Goal: Task Accomplishment & Management: Use online tool/utility

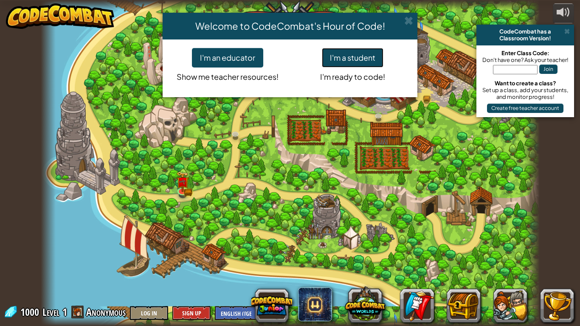
click at [357, 63] on button "I'm a student" at bounding box center [353, 58] width 62 height 20
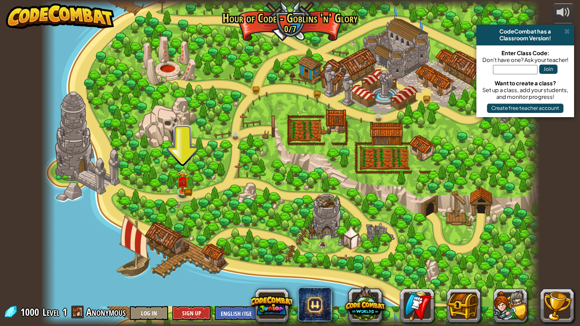
click at [173, 183] on div at bounding box center [290, 163] width 499 height 326
drag, startPoint x: 173, startPoint y: 182, endPoint x: 135, endPoint y: 190, distance: 39.5
click at [135, 190] on div at bounding box center [290, 163] width 499 height 326
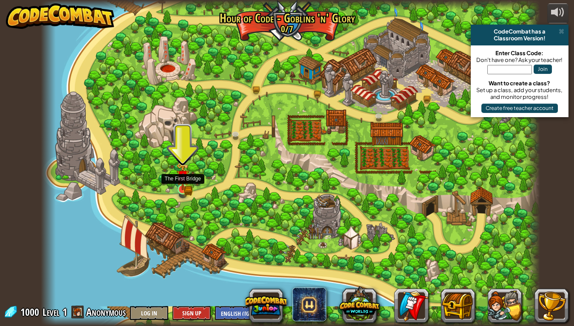
click at [177, 185] on img at bounding box center [182, 177] width 13 height 28
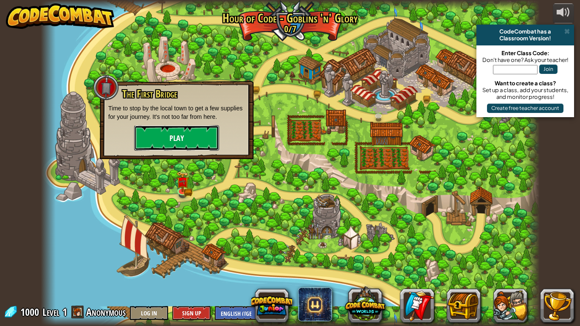
click at [165, 134] on button "Play" at bounding box center [176, 137] width 85 height 25
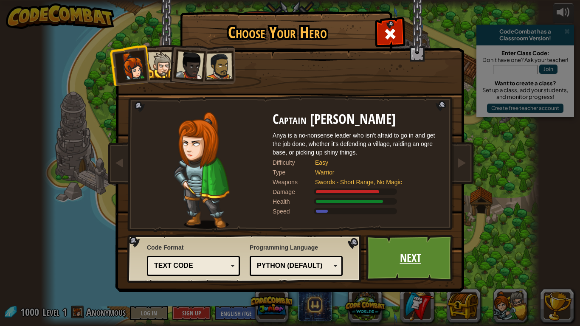
click at [409, 248] on link "Next" at bounding box center [410, 258] width 89 height 47
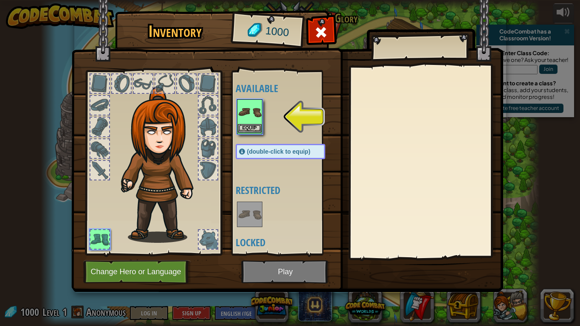
drag, startPoint x: 409, startPoint y: 248, endPoint x: 254, endPoint y: 119, distance: 201.1
click at [254, 119] on img at bounding box center [250, 112] width 24 height 24
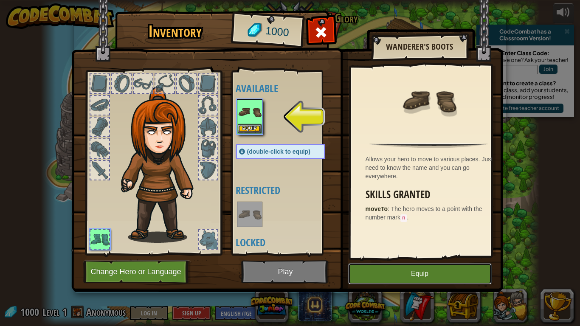
drag, startPoint x: 377, startPoint y: 271, endPoint x: 374, endPoint y: 267, distance: 5.2
click at [376, 254] on button "Equip" at bounding box center [420, 273] width 144 height 21
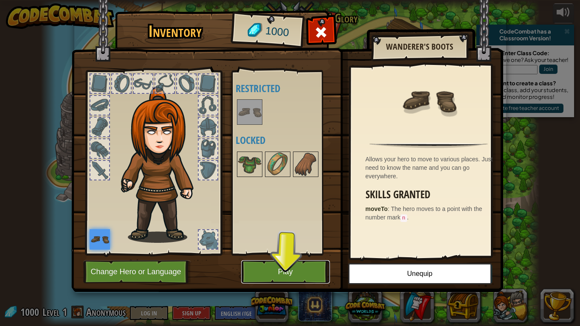
click at [301, 254] on button "Play" at bounding box center [285, 271] width 89 height 23
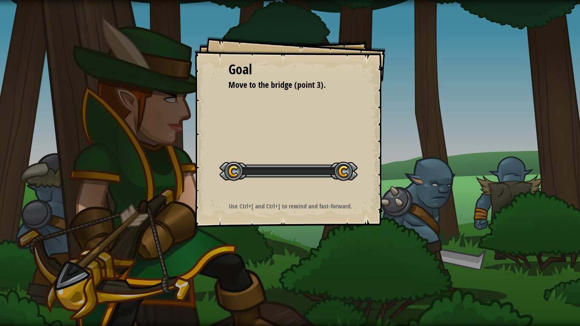
click at [304, 254] on div "Goal Move to the bridge (point 3). Start Level Error loading from server. Try r…" at bounding box center [290, 163] width 580 height 326
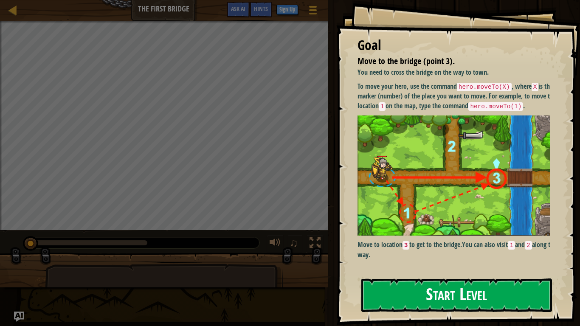
click at [385, 141] on img at bounding box center [456, 175] width 199 height 121
click at [413, 254] on button "Start Level" at bounding box center [456, 296] width 191 height 34
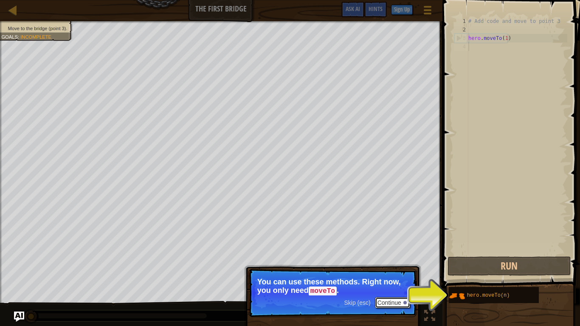
click at [384, 254] on button "Continue" at bounding box center [392, 302] width 35 height 11
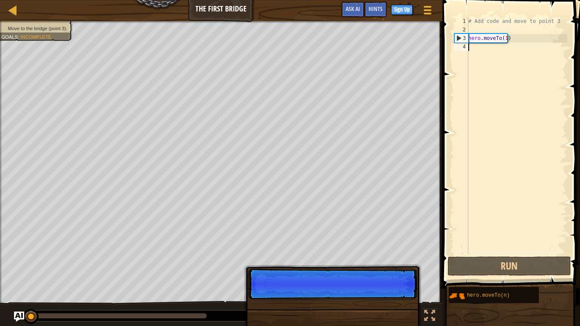
scroll to position [4, 0]
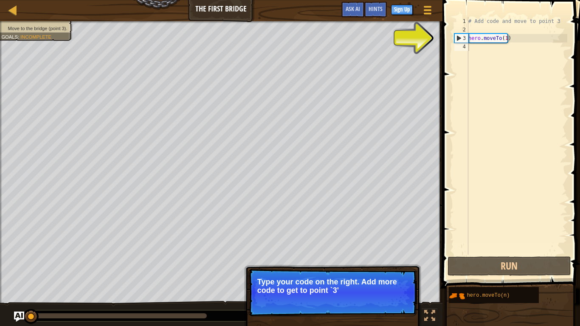
click at [375, 254] on p "Skip (esc) Continue Type your code on the right. Add more code to get to point …" at bounding box center [332, 293] width 169 height 48
click at [382, 254] on button "Continue" at bounding box center [392, 301] width 35 height 11
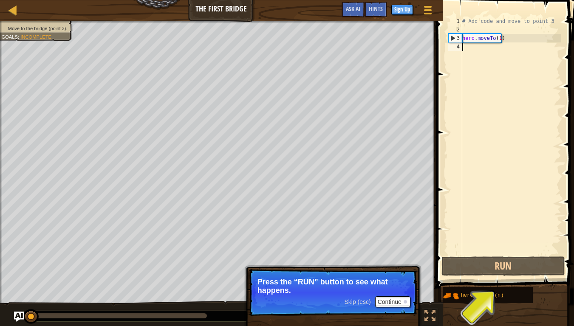
click at [362, 254] on span "Skip (esc)" at bounding box center [357, 301] width 26 height 7
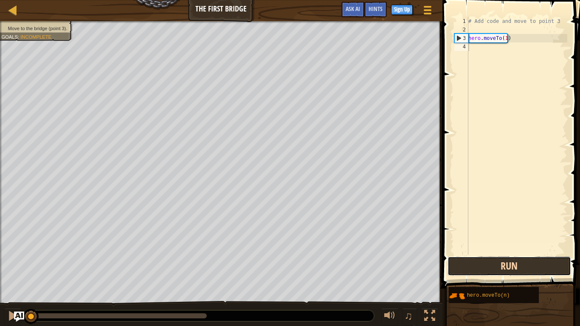
click at [488, 254] on button "Run" at bounding box center [509, 266] width 124 height 20
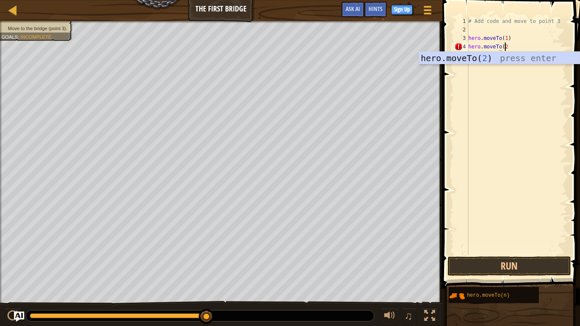
scroll to position [4, 3]
type textarea "hero.moveTo(2)"
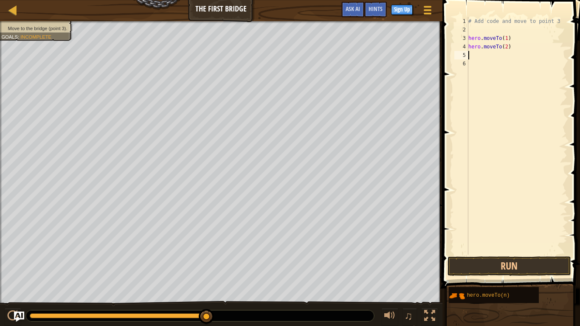
scroll to position [4, 0]
click at [481, 254] on button "Run" at bounding box center [509, 266] width 124 height 20
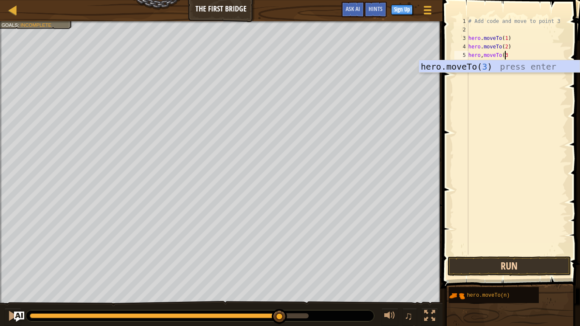
scroll to position [4, 3]
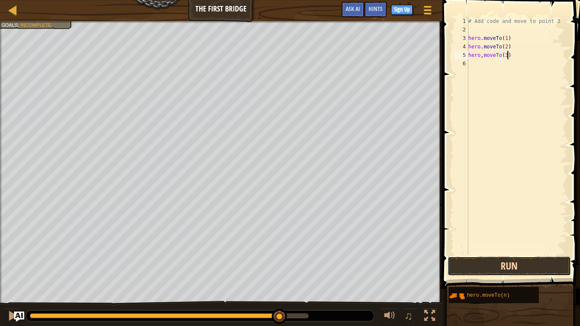
click at [517, 254] on button "Run" at bounding box center [509, 266] width 124 height 20
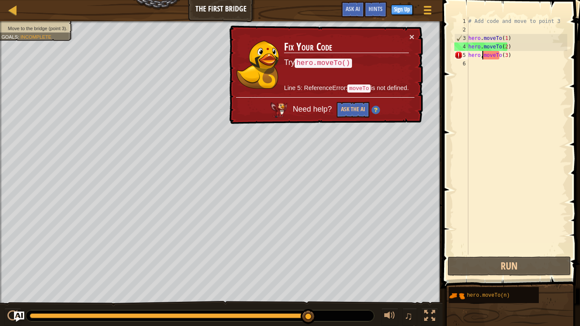
click at [481, 56] on div "# Add code and move to point 3 hero . moveTo ( 1 ) hero . moveTo ( 2 ) hero , m…" at bounding box center [517, 144] width 101 height 255
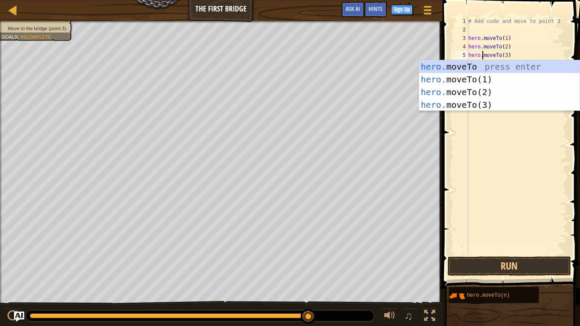
scroll to position [4, 1]
type textarea "hero.moveTo(3)(3)"
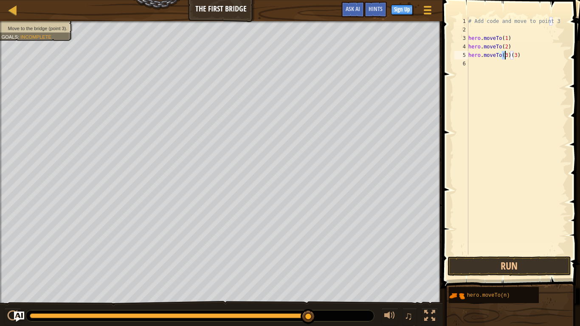
click at [518, 61] on div "# Add code and move to point 3 hero . moveTo ( 1 ) hero . moveTo ( 2 ) hero . m…" at bounding box center [517, 144] width 101 height 255
click at [515, 56] on div "# Add code and move to point 3 hero . moveTo ( 1 ) hero . moveTo ( 2 ) hero . m…" at bounding box center [517, 144] width 101 height 255
type textarea "hero.moveTo(3)"
drag, startPoint x: 505, startPoint y: 259, endPoint x: 507, endPoint y: 262, distance: 4.4
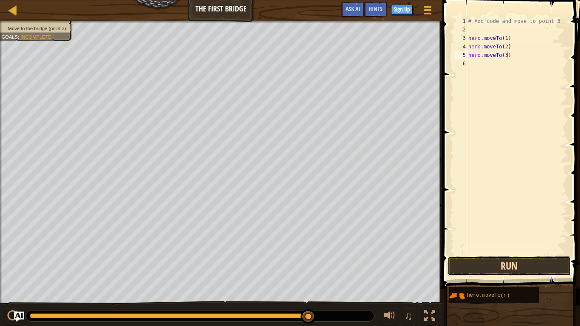
click at [506, 254] on button "Run" at bounding box center [509, 266] width 124 height 20
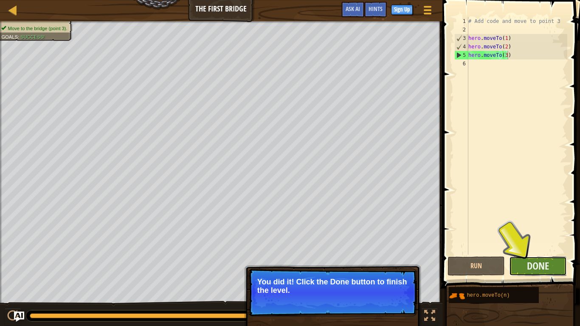
click at [518, 254] on button "Done" at bounding box center [538, 266] width 58 height 20
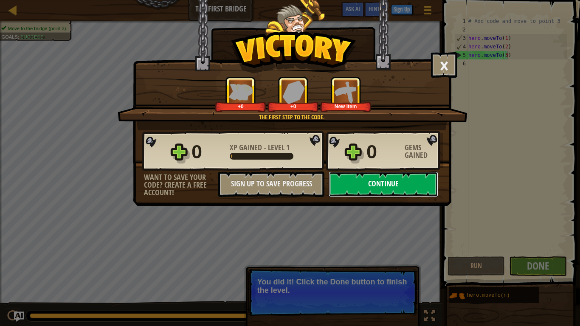
click at [361, 176] on button "Continue" at bounding box center [384, 184] width 110 height 25
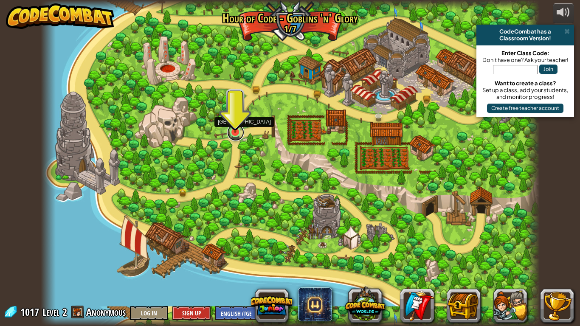
click at [233, 134] on link at bounding box center [235, 132] width 17 height 17
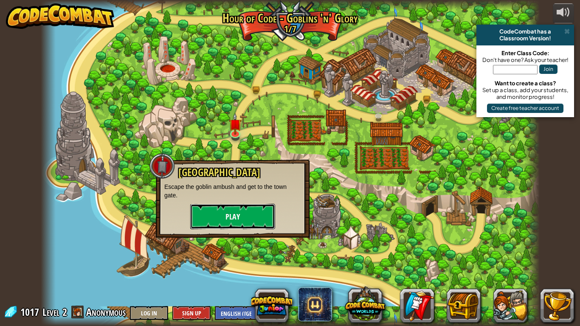
click at [222, 211] on button "Play" at bounding box center [232, 216] width 85 height 25
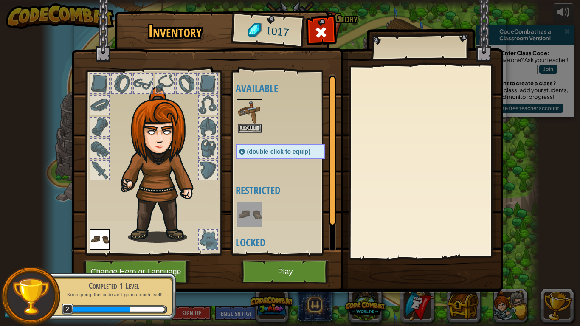
click at [250, 114] on img at bounding box center [250, 112] width 24 height 24
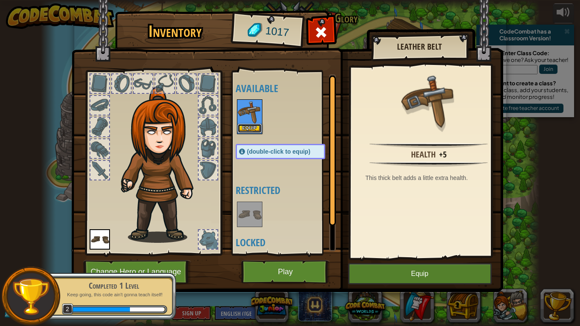
click at [251, 126] on button "Equip" at bounding box center [250, 128] width 24 height 9
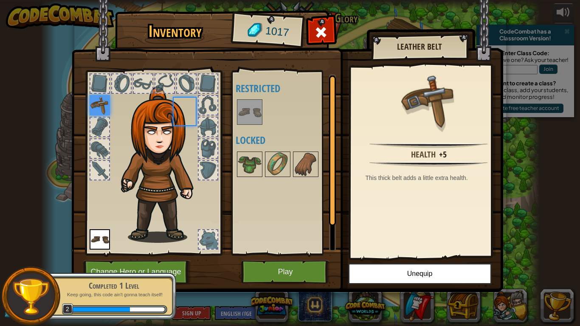
click at [251, 126] on div at bounding box center [289, 112] width 107 height 28
click at [263, 254] on button "Play" at bounding box center [285, 271] width 89 height 23
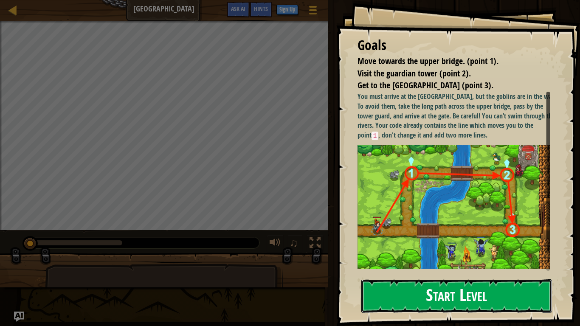
click at [370, 254] on button "Start Level" at bounding box center [456, 296] width 191 height 34
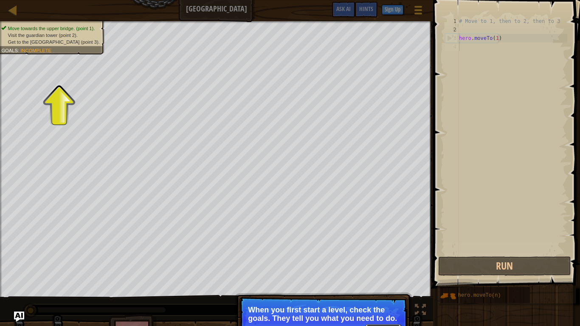
click at [388, 254] on button "Continue" at bounding box center [383, 329] width 35 height 11
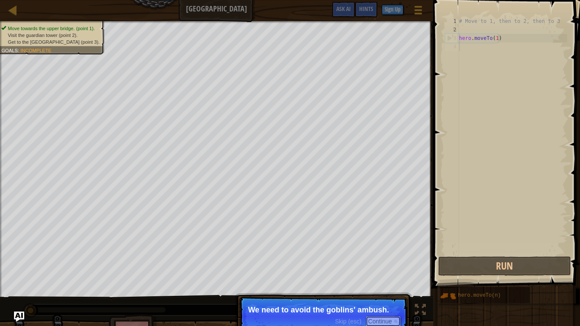
click at [378, 254] on button "Continue" at bounding box center [383, 321] width 35 height 11
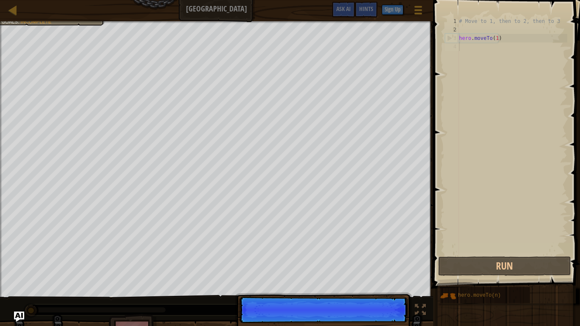
click at [378, 254] on p "Skip (esc) Continue" at bounding box center [323, 310] width 169 height 26
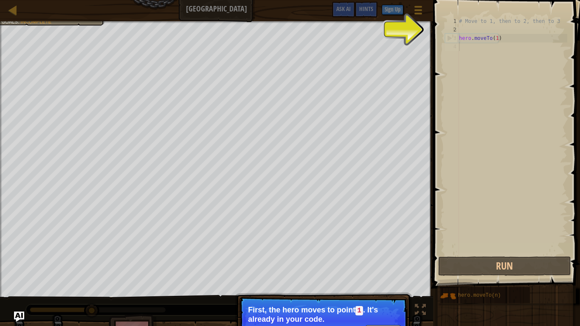
click at [352, 254] on div "Skip (esc) Continue" at bounding box center [368, 330] width 66 height 11
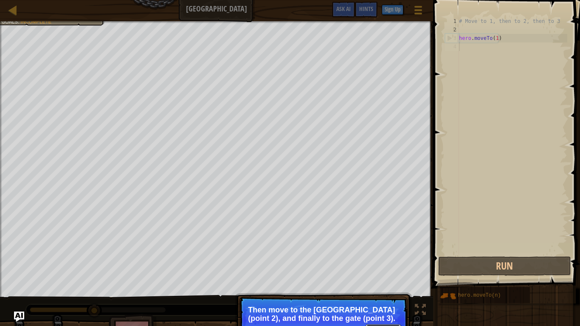
click at [371, 254] on button "Continue" at bounding box center [383, 329] width 35 height 11
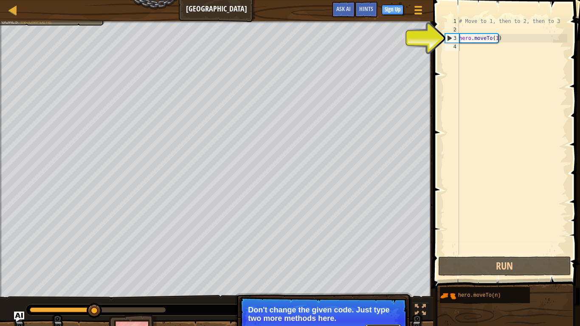
click at [383, 254] on button "Continue" at bounding box center [383, 329] width 35 height 11
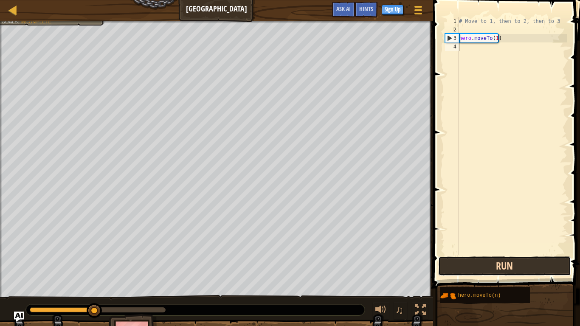
click at [478, 254] on button "Run" at bounding box center [504, 266] width 132 height 20
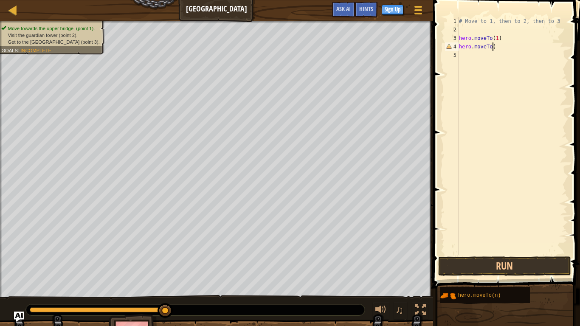
scroll to position [4, 3]
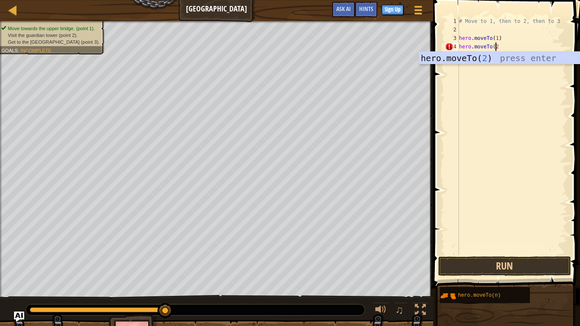
type textarea "hero.moveTo(2)"
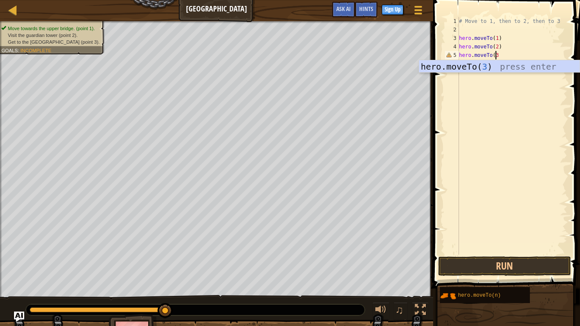
scroll to position [4, 3]
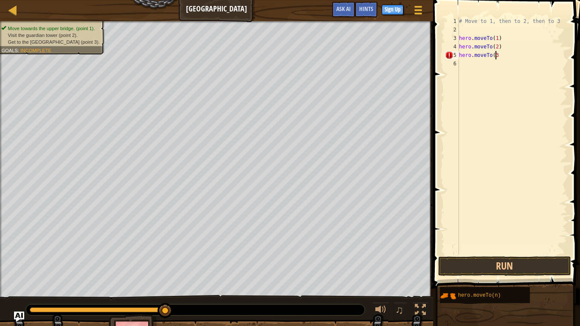
type textarea "hero.moveTo(3)"
click at [498, 254] on button "Run" at bounding box center [504, 266] width 132 height 20
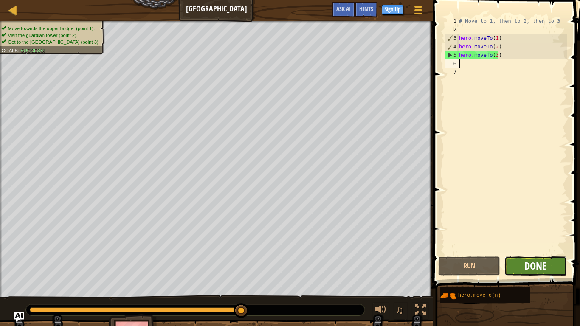
click at [541, 254] on span "Done" at bounding box center [535, 266] width 22 height 14
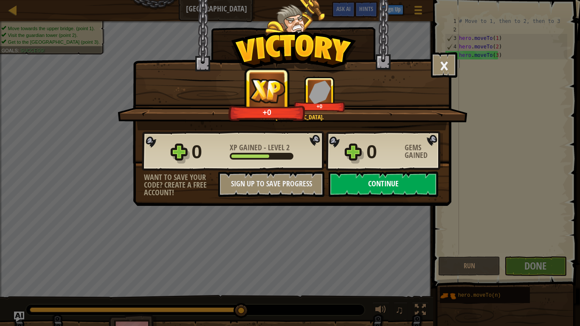
click at [383, 176] on button "Continue" at bounding box center [384, 184] width 110 height 25
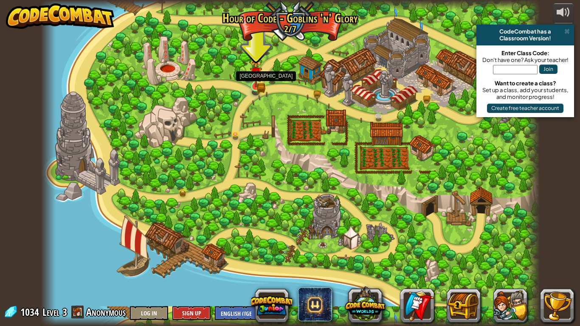
click at [259, 76] on img at bounding box center [256, 74] width 8 height 8
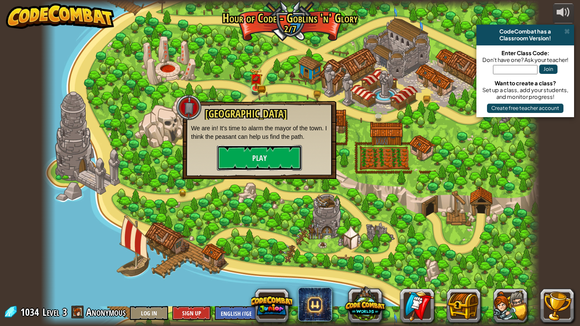
click at [256, 158] on button "Play" at bounding box center [259, 157] width 85 height 25
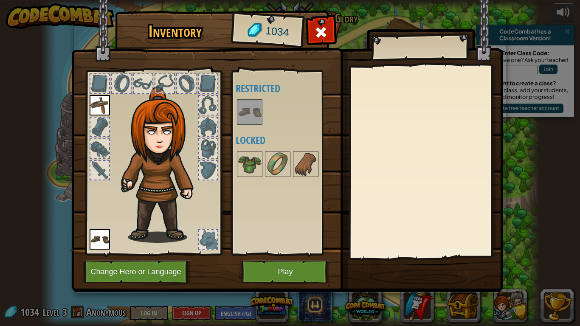
click at [246, 101] on img at bounding box center [250, 112] width 24 height 24
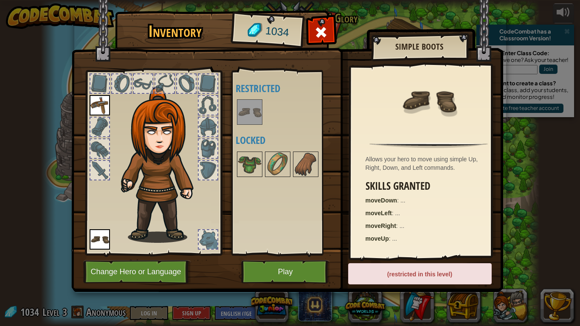
drag, startPoint x: 245, startPoint y: 101, endPoint x: 245, endPoint y: 107, distance: 5.5
click at [245, 103] on img at bounding box center [250, 112] width 24 height 24
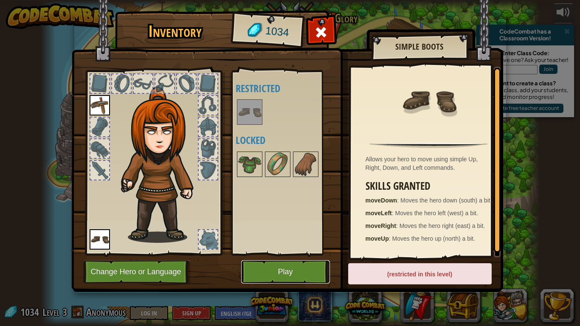
click at [290, 254] on button "Play" at bounding box center [285, 271] width 89 height 23
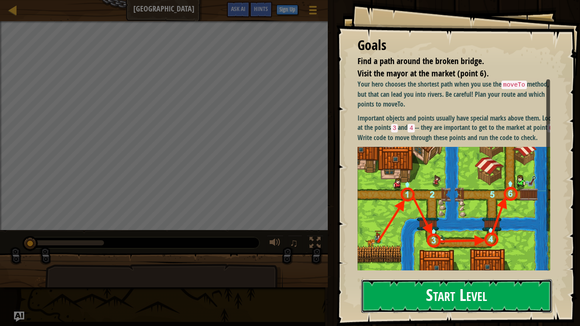
click at [405, 254] on button "Start Level" at bounding box center [456, 296] width 191 height 34
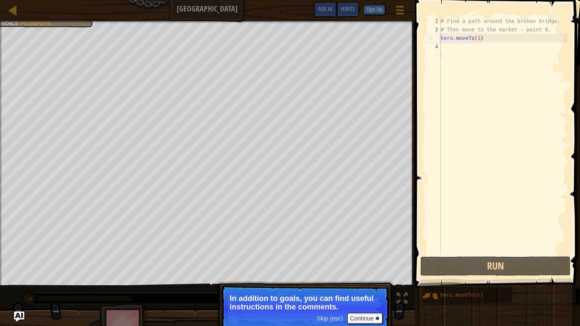
click at [327, 254] on span "Skip (esc)" at bounding box center [330, 318] width 26 height 7
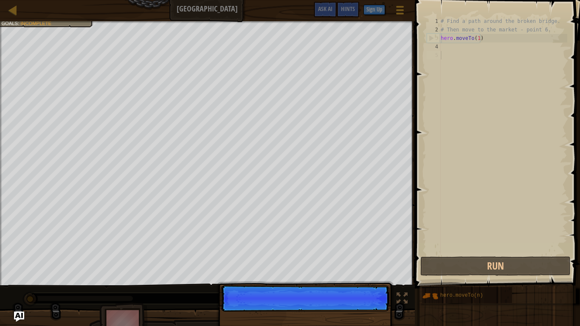
scroll to position [4, 0]
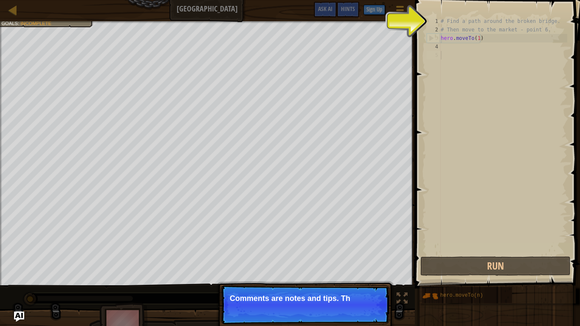
click at [327, 254] on p "Skip (esc) Continue Comments are notes and tips. Th" at bounding box center [305, 304] width 169 height 39
click at [327, 254] on p "Skip (esc) Continue Comments are notes and tips. They don" at bounding box center [305, 304] width 169 height 39
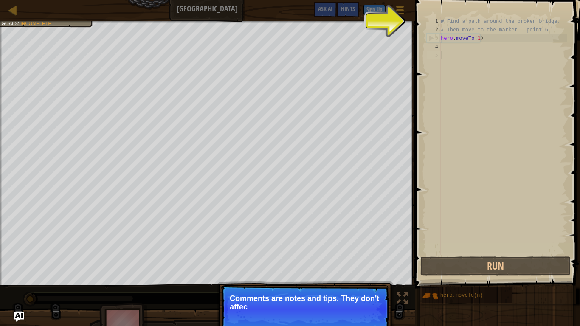
click at [327, 254] on p "Skip (esc) Continue Comments are notes and tips. They don't affec" at bounding box center [305, 309] width 169 height 48
click at [327, 254] on p "Skip (esc) Continue Comments are notes and tips. They don't affect your" at bounding box center [305, 309] width 169 height 48
click at [327, 254] on p "Skip (esc) Continue Comments are notes and tips. They don't affect your hero b" at bounding box center [305, 309] width 169 height 48
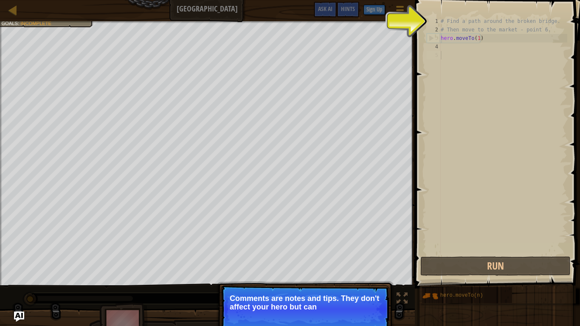
click at [327, 254] on p "Skip (esc) Continue Comments are notes and tips. They don't affect your hero bu…" at bounding box center [305, 309] width 169 height 48
click at [328, 254] on p "Skip (esc) Continue Comments are notes and tips. They don't affect your hero bu…" at bounding box center [305, 309] width 169 height 48
click at [331, 254] on p "Skip (esc) Continue Comments are notes and tips. They don't affect your hero bu…" at bounding box center [305, 309] width 169 height 48
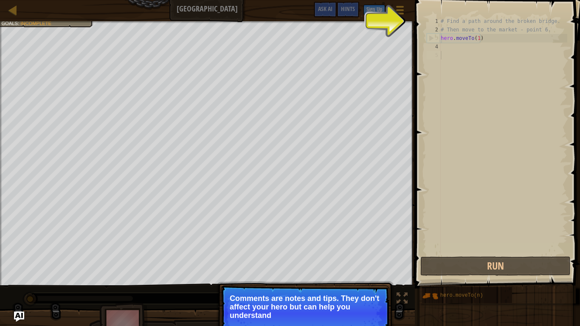
click at [331, 254] on p "Skip (esc) Continue Comments are notes and tips. They don't affect your hero bu…" at bounding box center [305, 313] width 169 height 56
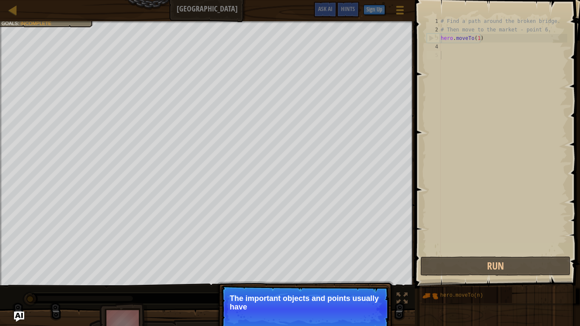
click at [372, 254] on p "Skip (esc) Continue The important objects and points usually have" at bounding box center [305, 309] width 169 height 48
click at [373, 254] on p "Skip (esc) Continue The important objects and points usually have specia" at bounding box center [305, 309] width 169 height 48
drag, startPoint x: 374, startPoint y: 319, endPoint x: 388, endPoint y: 326, distance: 16.0
click at [388, 254] on p "Skip (esc) Continue The important objects and points usually have special marks…" at bounding box center [305, 309] width 169 height 48
click at [371, 254] on button "Continue" at bounding box center [364, 318] width 35 height 11
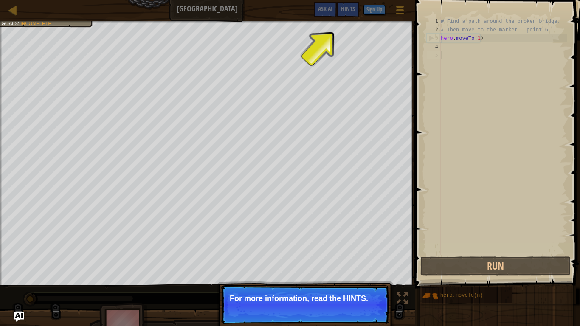
click at [367, 254] on p "Skip (esc) Continue For more information, read the HINTS." at bounding box center [305, 304] width 169 height 39
click at [327, 254] on span "Skip (esc)" at bounding box center [330, 310] width 26 height 7
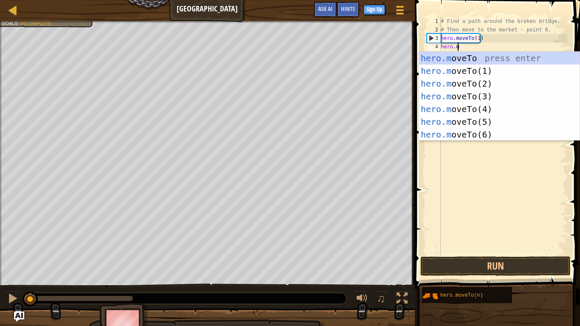
scroll to position [4, 1]
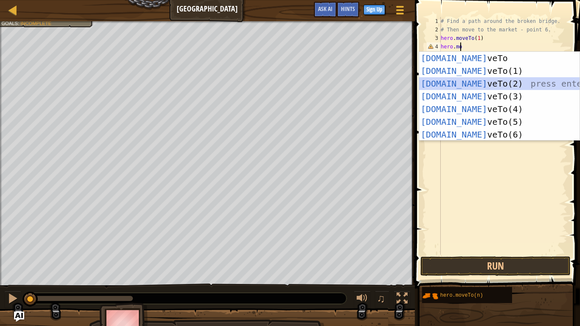
type textarea "hero.moveTo(2)"
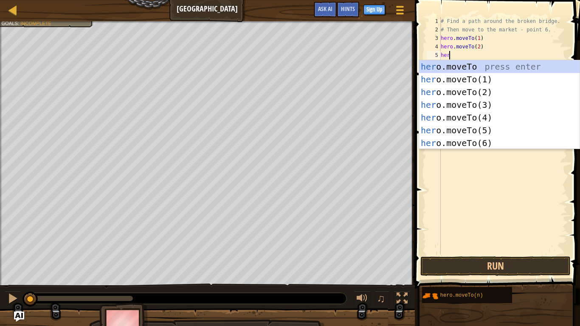
scroll to position [4, 0]
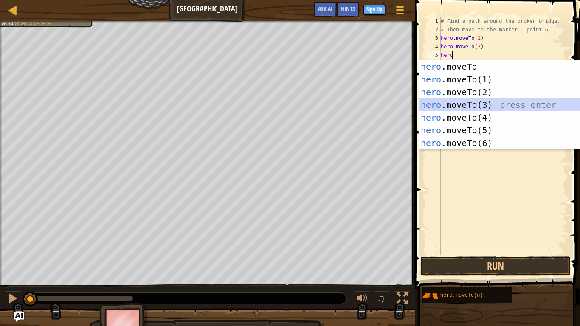
type textarea "hero.moveTo(3)"
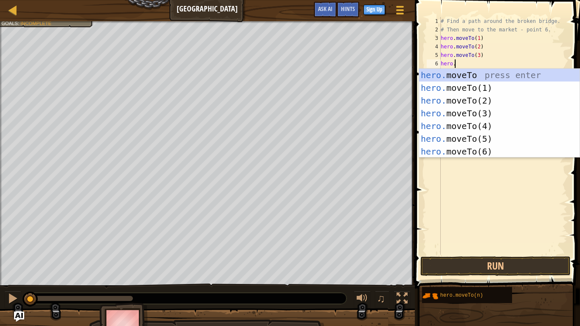
scroll to position [4, 1]
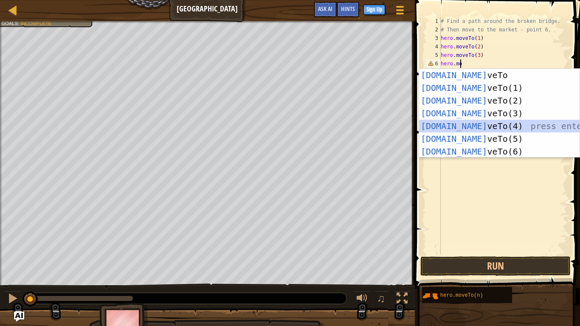
type textarea "hero.moveTo(4)"
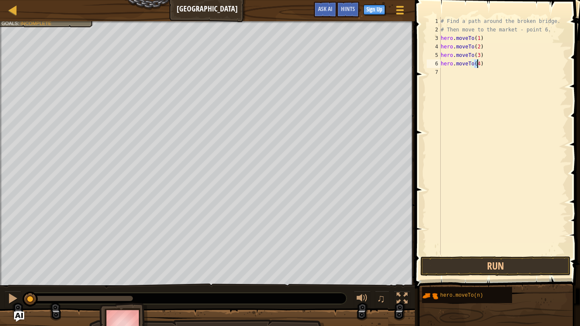
scroll to position [4, 0]
type textarea "e"
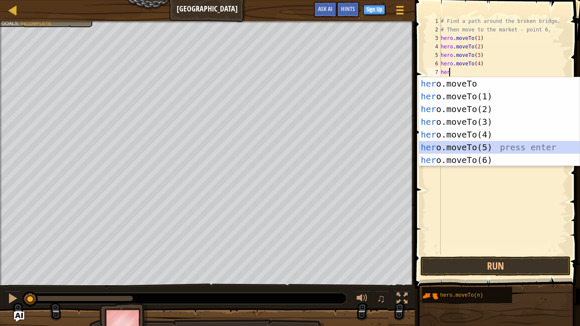
type textarea "hero.moveTo(5)"
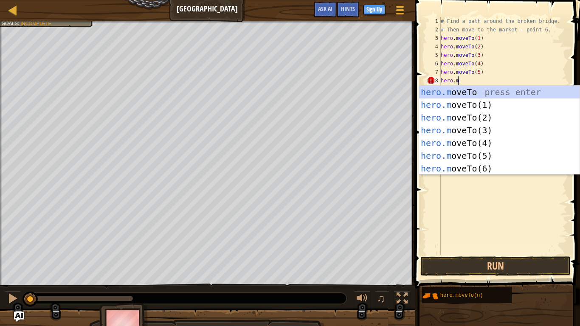
scroll to position [4, 1]
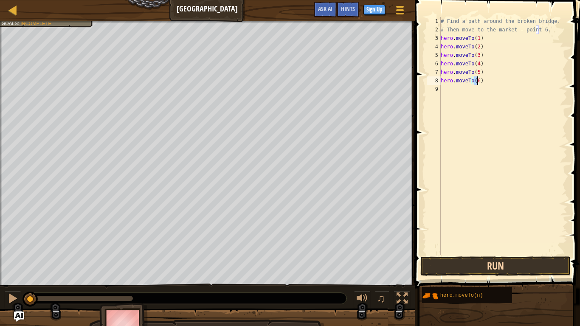
type textarea "hero.moveTo(6)"
click at [461, 254] on button "Run" at bounding box center [495, 266] width 150 height 20
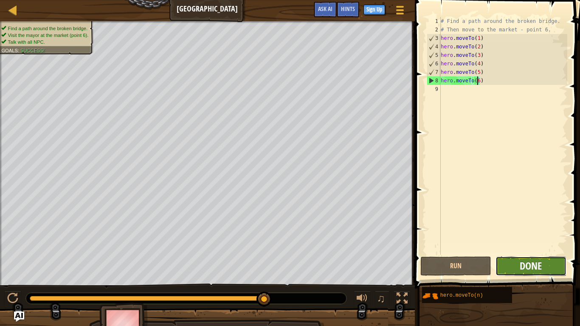
click at [537, 254] on span "Done" at bounding box center [531, 266] width 22 height 14
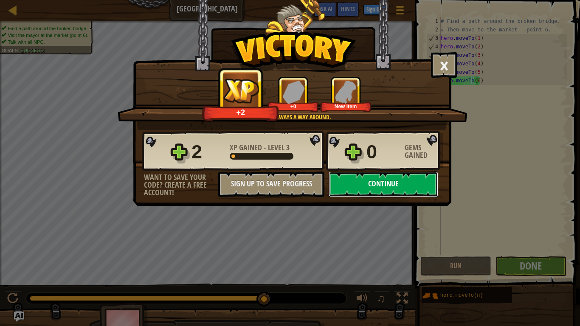
click at [401, 179] on button "Continue" at bounding box center [384, 184] width 110 height 25
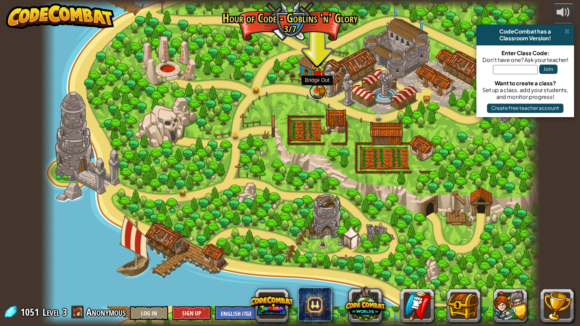
click at [318, 92] on link at bounding box center [317, 91] width 17 height 17
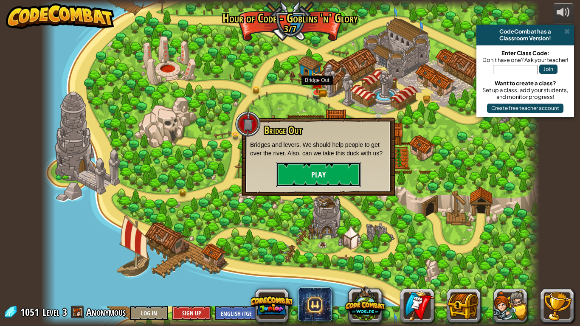
click at [316, 173] on button "Play" at bounding box center [318, 174] width 85 height 25
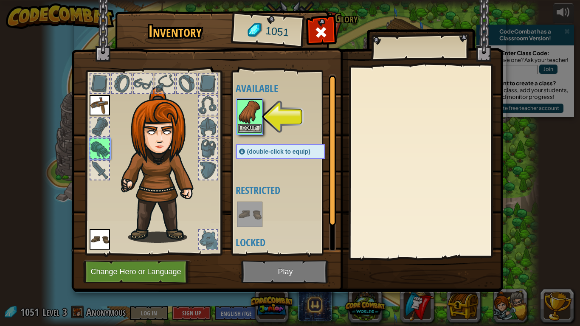
click at [244, 106] on img at bounding box center [250, 112] width 24 height 24
click at [245, 106] on img at bounding box center [250, 112] width 24 height 24
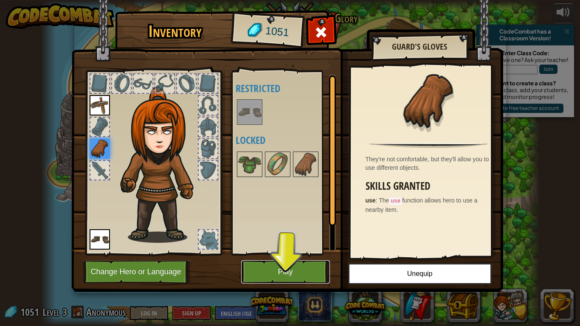
click at [303, 254] on button "Play" at bounding box center [285, 271] width 89 height 23
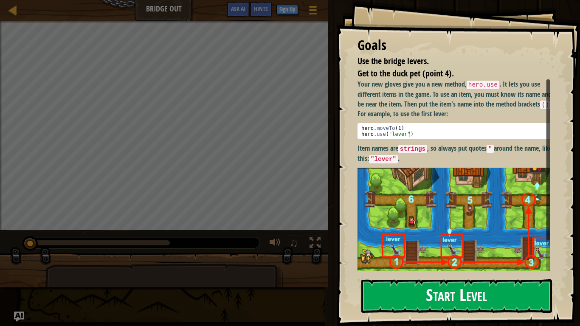
drag, startPoint x: 466, startPoint y: 314, endPoint x: 464, endPoint y: 309, distance: 5.9
click at [466, 254] on div "Goals Use the bridge levers. Get to the duck pet (point 4). Your new gloves giv…" at bounding box center [458, 163] width 244 height 326
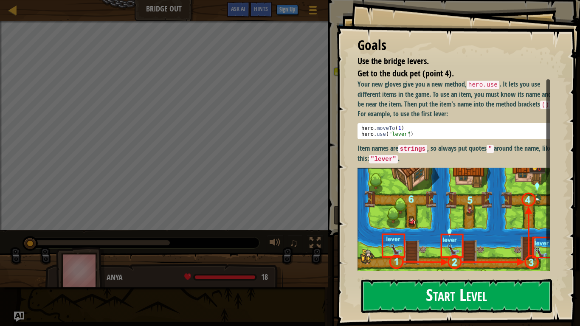
click at [460, 254] on button "Start Level" at bounding box center [456, 296] width 191 height 34
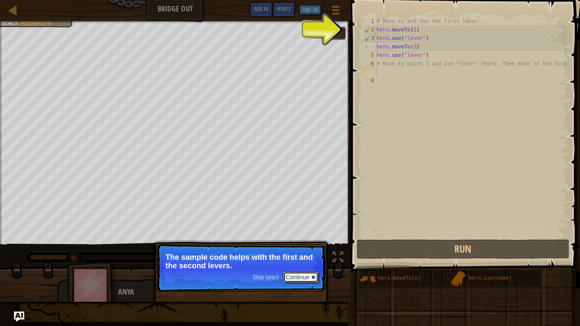
click at [295, 254] on button "Continue" at bounding box center [300, 277] width 35 height 11
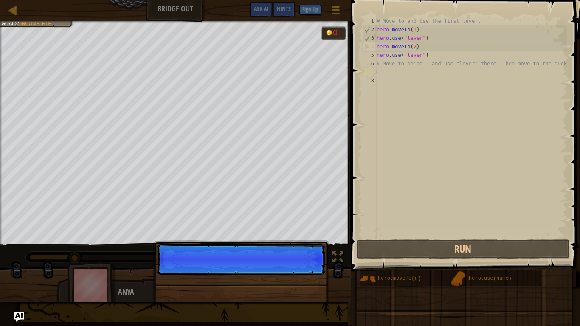
scroll to position [4, 0]
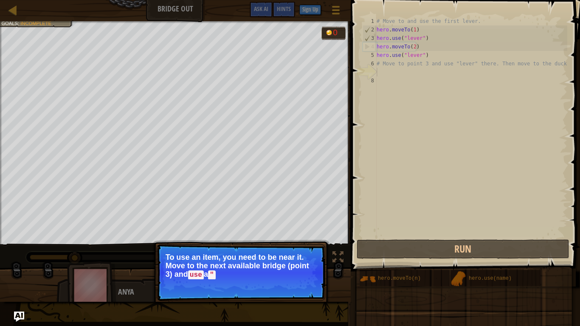
click at [304, 254] on p "To use an item, you need to be near it. Move to the next available bridge (poin…" at bounding box center [241, 266] width 151 height 26
click at [306, 254] on p "Skip (esc) Continue To use an item, you need to be near it. Move to the next av…" at bounding box center [241, 272] width 169 height 57
click at [301, 254] on p "To use an item, you need to be near it. Move to the next available bridge (poin…" at bounding box center [241, 266] width 151 height 26
click at [304, 254] on p "Skip (esc) Continue To use an item, you need to be near it. Move to the next av…" at bounding box center [241, 272] width 169 height 57
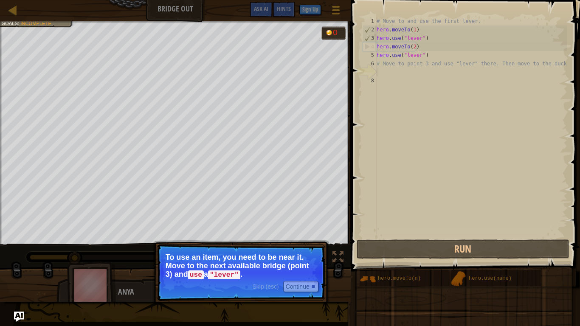
click at [295, 254] on p "Skip (esc) Continue To use an item, you need to be near it. Move to the next av…" at bounding box center [241, 272] width 169 height 57
click at [296, 254] on button "Continue" at bounding box center [300, 286] width 35 height 11
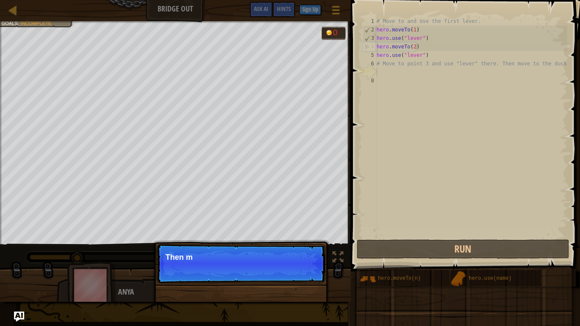
drag, startPoint x: 298, startPoint y: 281, endPoint x: 307, endPoint y: 282, distance: 8.1
click at [312, 254] on div "Skip (esc) Continue Then m" at bounding box center [240, 307] width 177 height 126
click at [307, 254] on p "Skip (esc) Continue Then m" at bounding box center [241, 263] width 169 height 39
drag, startPoint x: 304, startPoint y: 279, endPoint x: 304, endPoint y: 274, distance: 5.1
click at [304, 254] on p "Skip (esc) Continue Then move to the duc" at bounding box center [241, 263] width 169 height 39
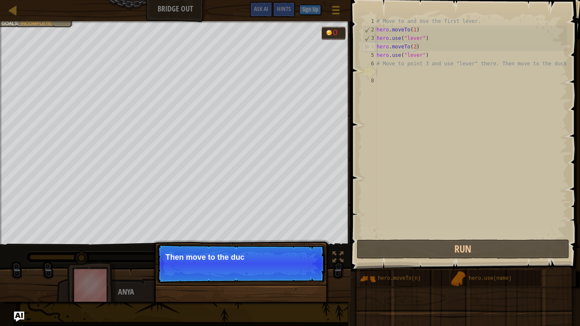
click at [305, 254] on p "Skip (esc) Continue Then move to the duc" at bounding box center [241, 263] width 169 height 39
click at [305, 254] on p "Skip (esc) Continue Then move to the duck at th" at bounding box center [241, 263] width 169 height 39
click at [305, 254] on p "Skip (esc) Continue Then move to the duck at the poin" at bounding box center [241, 263] width 169 height 39
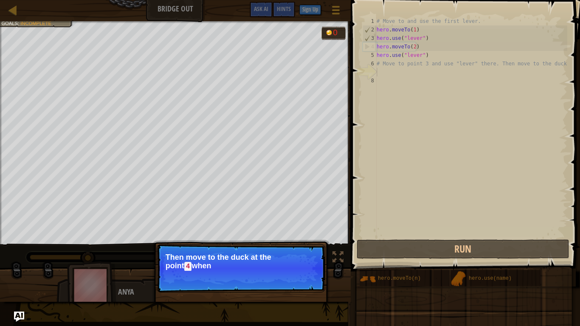
drag, startPoint x: 304, startPoint y: 272, endPoint x: 306, endPoint y: 280, distance: 7.9
click at [304, 254] on p "Skip (esc) Continue Then move to the duck at the [GEOGRAPHIC_DATA] when" at bounding box center [241, 268] width 169 height 48
click at [307, 254] on p "Skip (esc) Continue Then move to the duck at the [GEOGRAPHIC_DATA] when the br" at bounding box center [241, 268] width 169 height 48
click at [306, 254] on p "Skip (esc) Continue Then move to the duck at the [GEOGRAPHIC_DATA] when the bri…" at bounding box center [241, 268] width 169 height 48
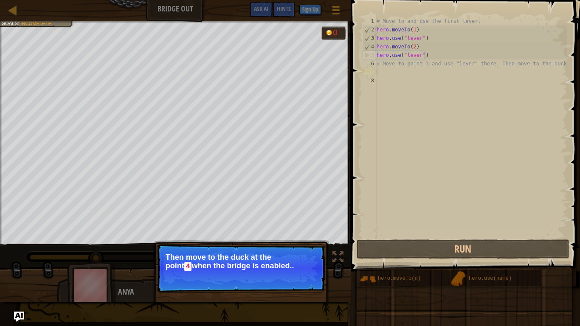
click at [307, 254] on p "Skip (esc) Continue Then move to the duck at the point 4 when the bridge is ena…" at bounding box center [241, 268] width 169 height 48
drag, startPoint x: 307, startPoint y: 282, endPoint x: 309, endPoint y: 276, distance: 6.7
click at [307, 254] on button "Continue" at bounding box center [300, 278] width 35 height 11
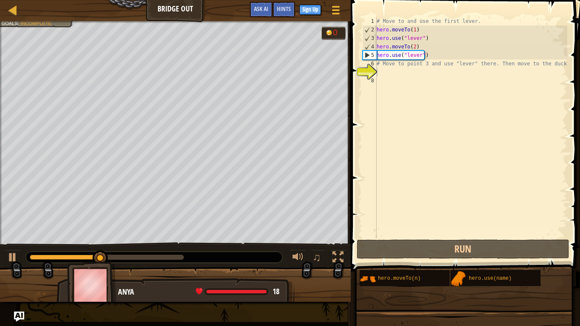
click at [310, 254] on div "Use the bridge levers. Get to the duck pet (point 4). Goals : Incomplete 0 ♫ An…" at bounding box center [290, 161] width 580 height 281
click at [310, 254] on div at bounding box center [175, 288] width 351 height 42
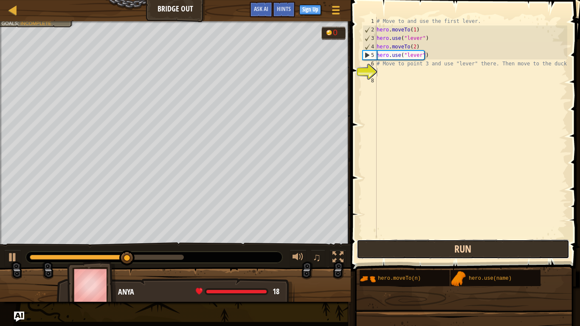
click at [402, 239] on button "Run" at bounding box center [463, 249] width 213 height 20
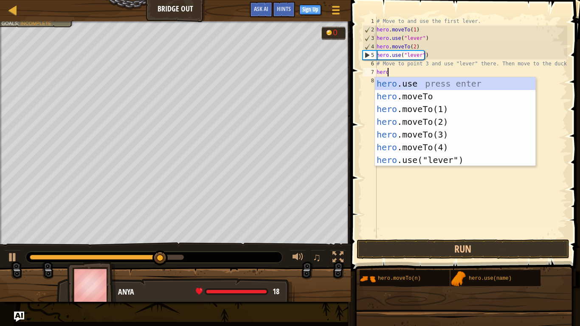
scroll to position [4, 0]
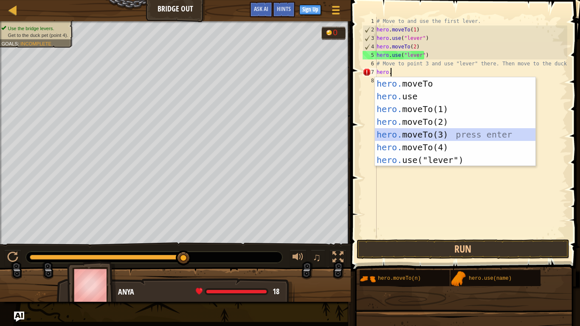
type textarea "hero.moveTo(3)"
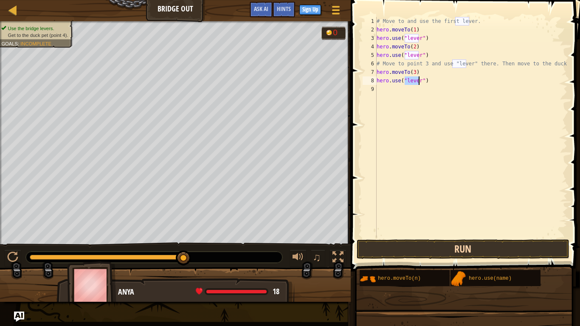
type textarea "hero.use("lever")"
click at [402, 245] on button "Run" at bounding box center [463, 249] width 213 height 20
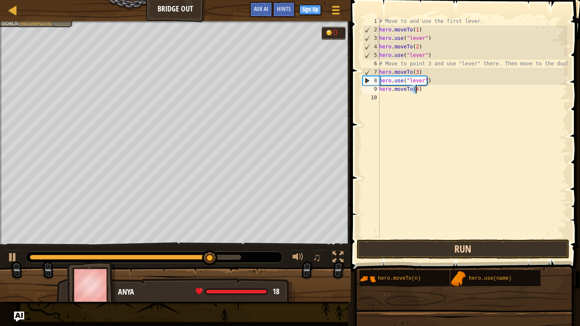
type textarea "hero.moveTo(4)"
click at [403, 245] on button "Run" at bounding box center [463, 249] width 213 height 20
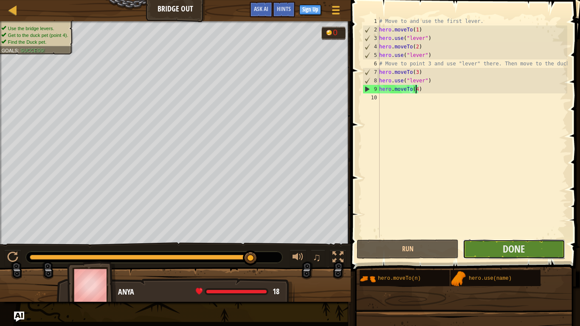
click at [495, 243] on button "Done" at bounding box center [514, 249] width 102 height 20
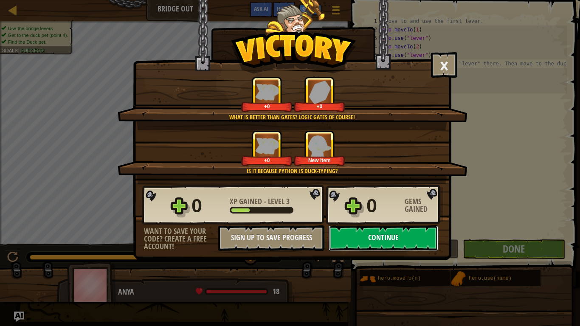
click at [371, 232] on button "Continue" at bounding box center [384, 237] width 110 height 25
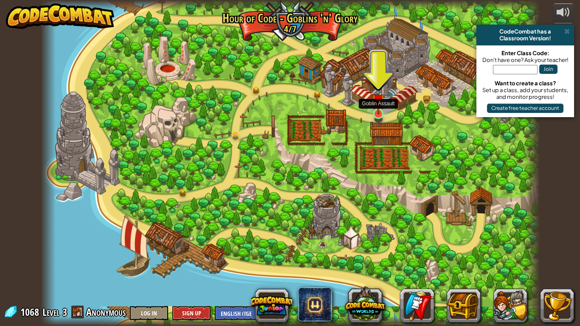
click at [380, 107] on img at bounding box center [378, 100] width 13 height 29
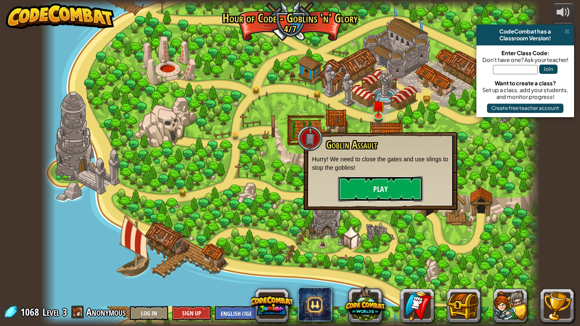
click at [352, 179] on button "Play" at bounding box center [380, 188] width 85 height 25
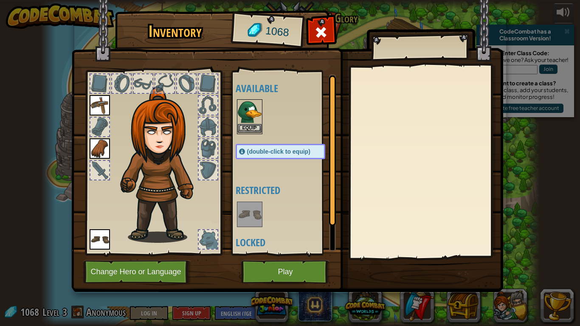
click at [256, 116] on img at bounding box center [250, 112] width 24 height 24
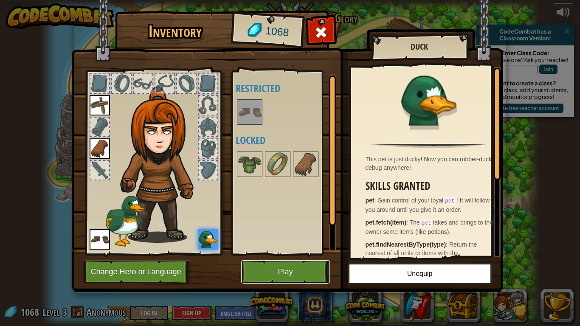
click at [279, 254] on button "Play" at bounding box center [285, 271] width 89 height 23
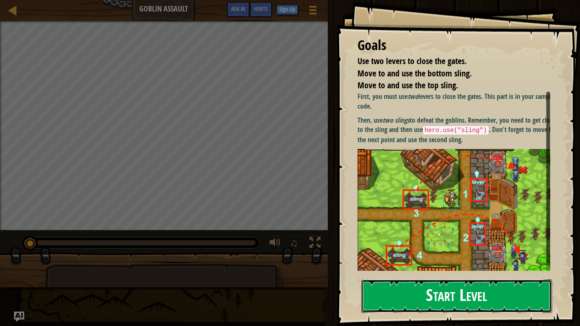
click at [433, 254] on button "Start Level" at bounding box center [456, 296] width 191 height 34
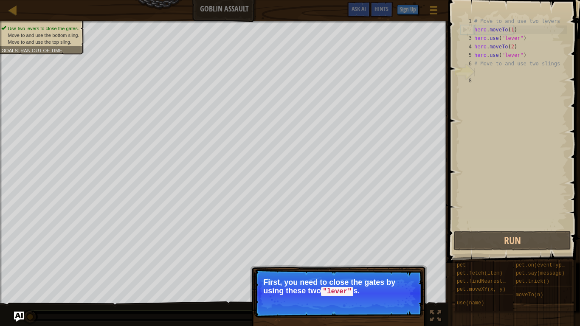
click at [400, 254] on button "Continue" at bounding box center [398, 303] width 35 height 11
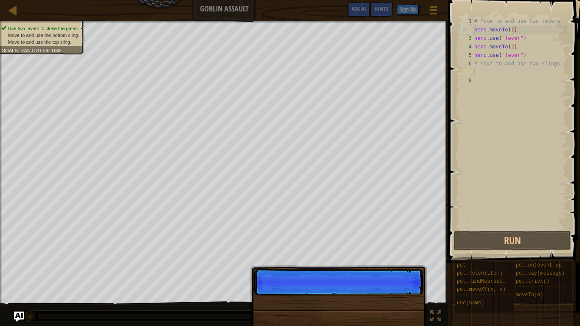
scroll to position [4, 0]
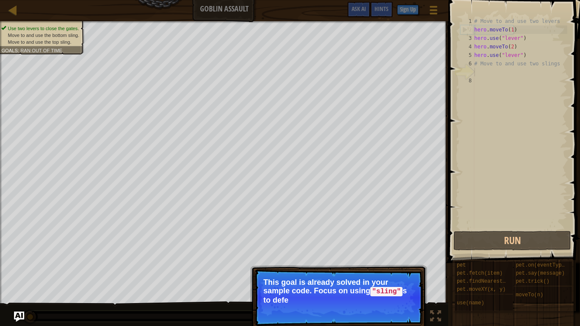
click at [402, 254] on p "Skip (esc) Continue This goal is already solved in your sample code. Focus on u…" at bounding box center [338, 297] width 169 height 57
click at [404, 254] on p "Skip (esc) Continue This goal is already solved in your sample code. Focus on u…" at bounding box center [338, 297] width 169 height 57
click at [404, 254] on p "This goal is already solved in your sample code. Focus on using "sling" s to de…" at bounding box center [338, 291] width 151 height 26
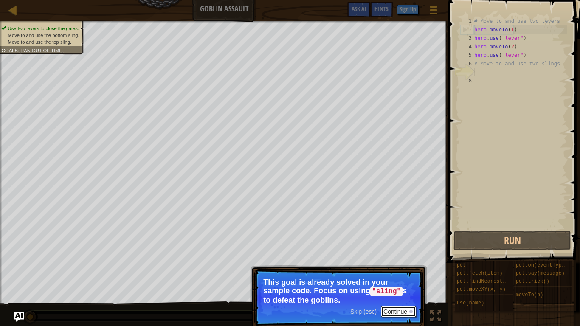
click at [407, 254] on button "Continue" at bounding box center [398, 311] width 35 height 11
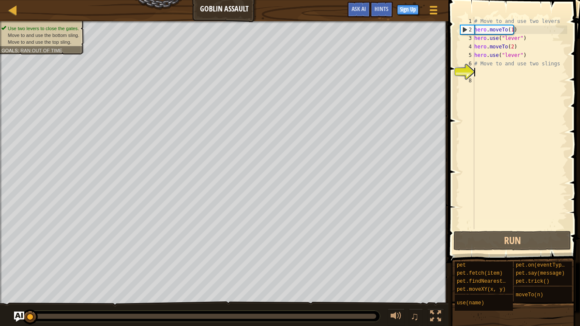
click at [480, 72] on div "# Move to and use two levers hero . moveTo ( 1 ) hero . use ( "lever" ) hero . …" at bounding box center [520, 131] width 95 height 229
click at [509, 238] on button "Run" at bounding box center [512, 241] width 118 height 20
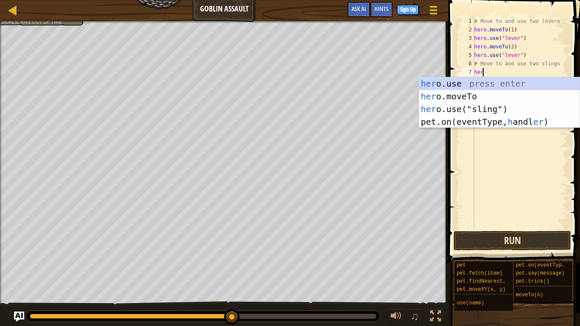
scroll to position [4, 0]
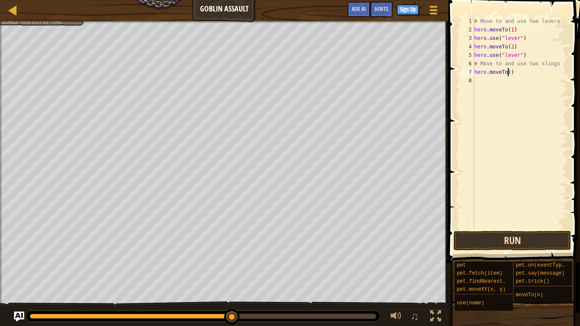
type textarea "hero.moveTo(3)"
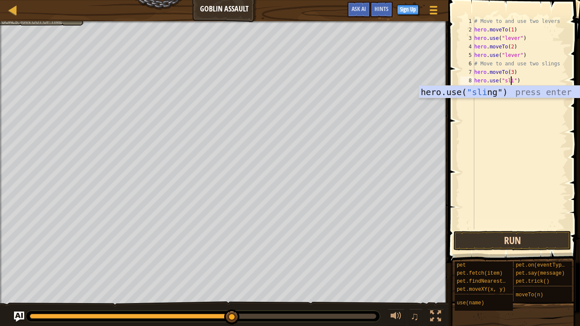
scroll to position [4, 3]
type textarea "hero.use("sling")"
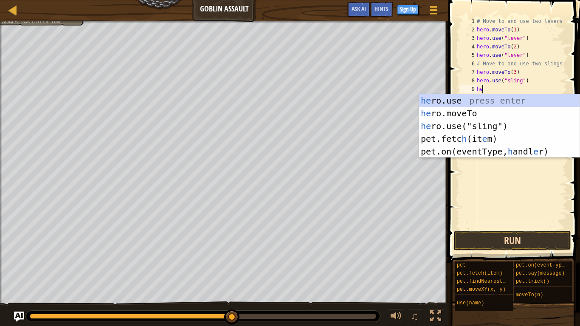
scroll to position [4, 0]
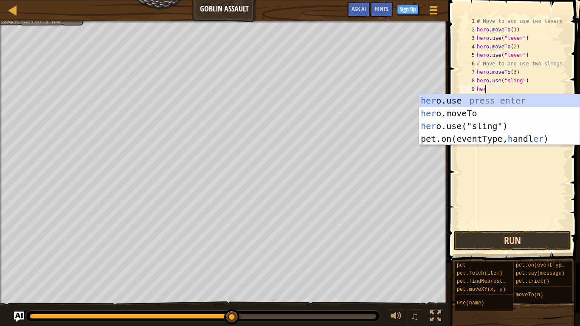
type textarea "hero"
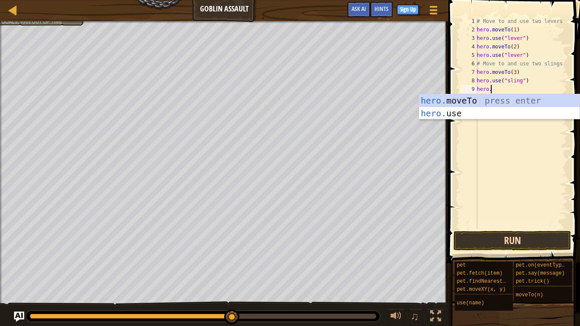
scroll to position [4, 1]
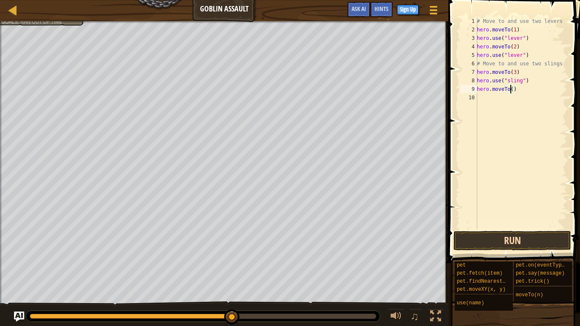
type textarea "hero.moveTo(4)"
type textarea "hero"
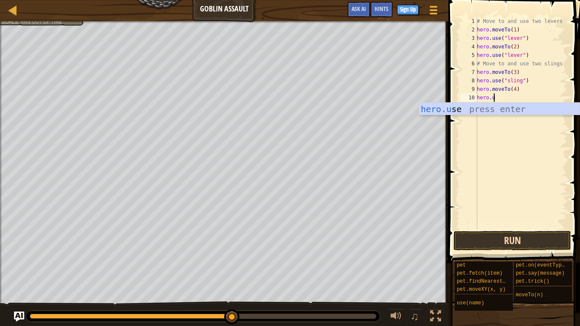
scroll to position [4, 1]
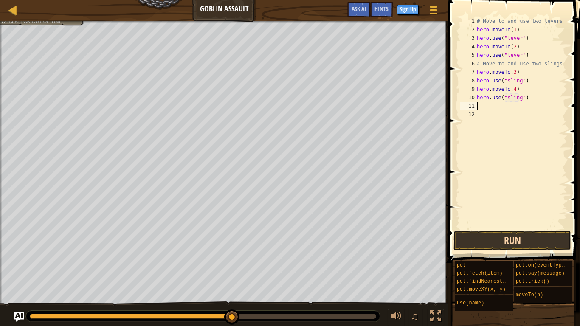
type textarea "hero.use("sling")"
click at [535, 242] on button "Run" at bounding box center [512, 241] width 118 height 20
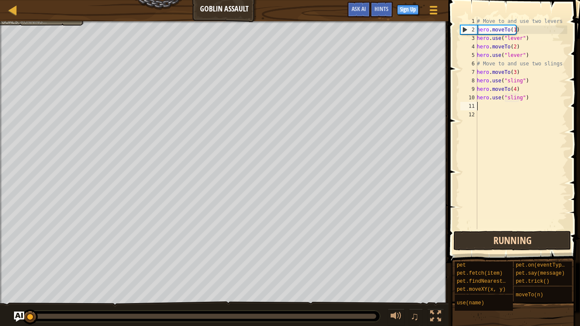
scroll to position [4, 0]
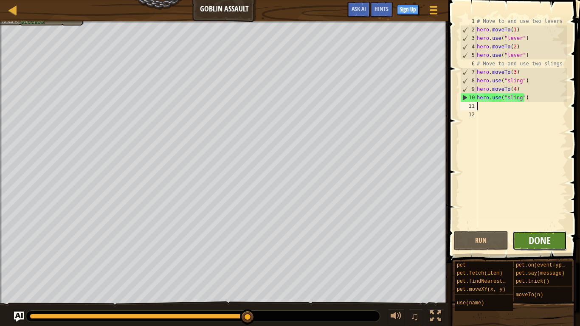
click at [537, 239] on span "Done" at bounding box center [540, 241] width 22 height 14
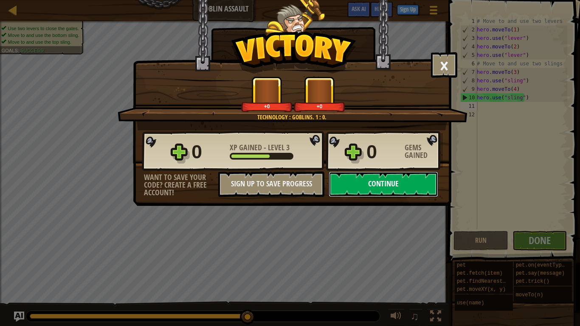
click at [370, 174] on button "Continue" at bounding box center [384, 184] width 110 height 25
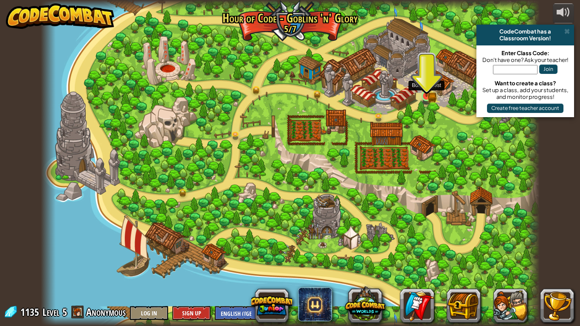
click at [422, 83] on img at bounding box center [426, 83] width 13 height 28
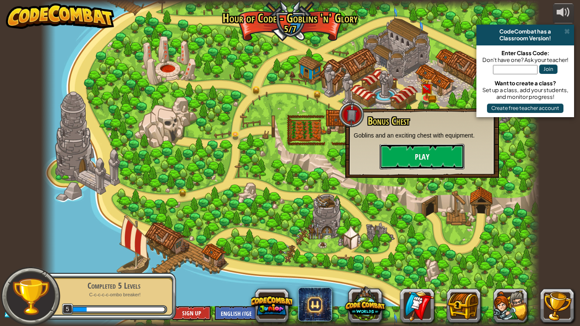
click at [408, 163] on button "Play" at bounding box center [422, 156] width 85 height 25
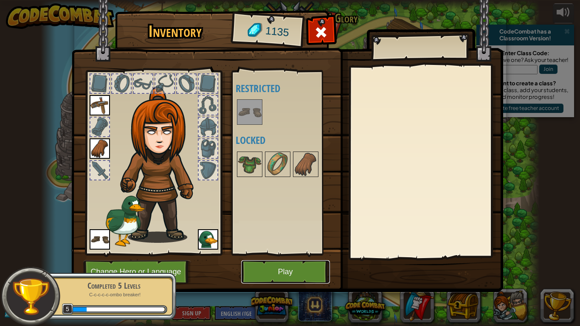
click at [270, 254] on button "Play" at bounding box center [285, 271] width 89 height 23
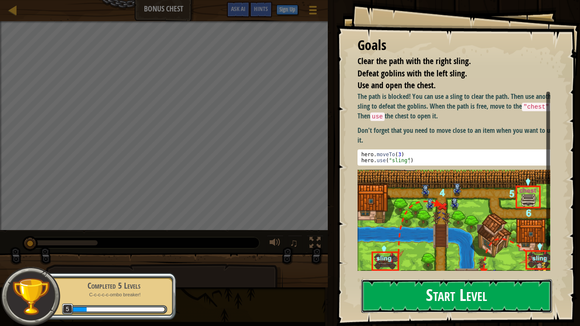
drag, startPoint x: 477, startPoint y: 292, endPoint x: 468, endPoint y: 292, distance: 8.9
click at [476, 254] on button "Start Level" at bounding box center [456, 296] width 191 height 34
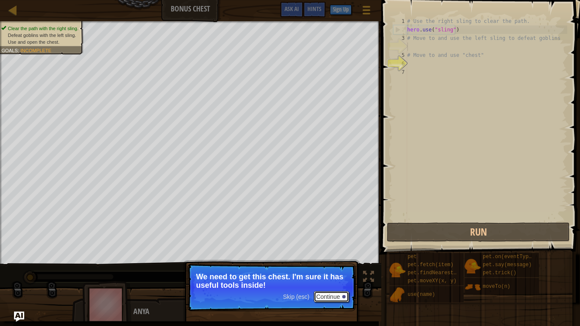
click at [336, 254] on button "Continue" at bounding box center [331, 296] width 35 height 11
click at [338, 254] on button "Continue" at bounding box center [331, 296] width 35 height 11
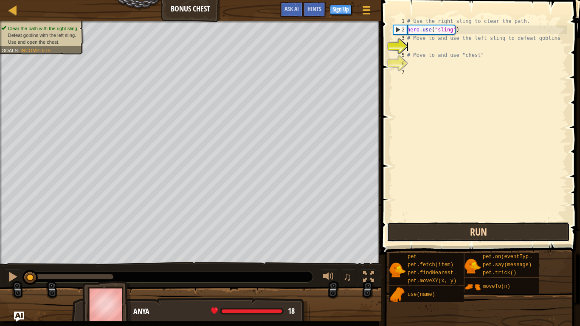
click at [462, 223] on button "Run" at bounding box center [478, 232] width 183 height 20
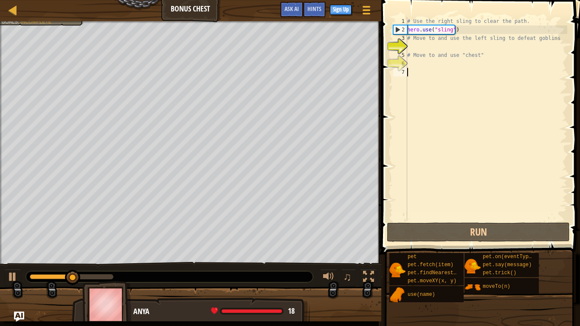
click at [424, 48] on div "# Use the right sling to clear the path. hero . use ( "sling" ) # Move to and u…" at bounding box center [486, 127] width 162 height 221
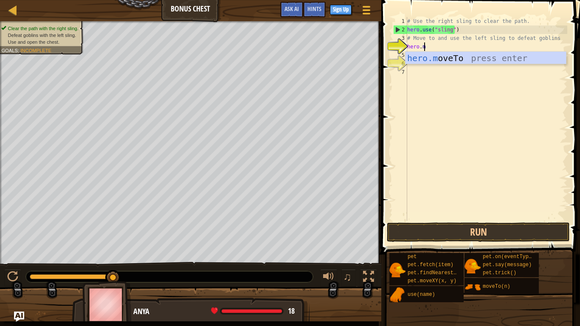
scroll to position [4, 1]
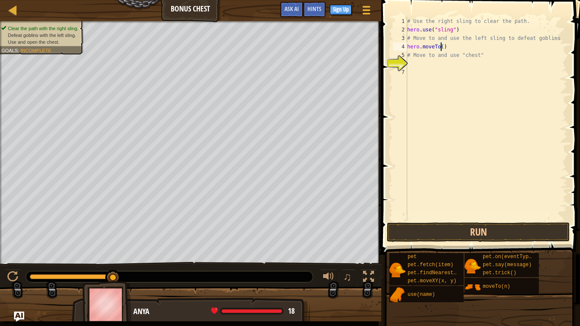
type textarea "hero.moveTo(3)"
type textarea "hero.moveTo(6)"
click at [411, 76] on div "# Use the right sling to clear the path. hero . use ( "sling" ) # Move to and u…" at bounding box center [486, 127] width 162 height 221
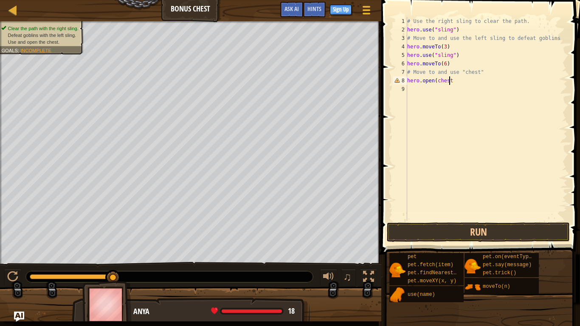
scroll to position [4, 3]
type textarea "[DOMAIN_NAME](chest)"
click at [472, 235] on button "Run" at bounding box center [478, 232] width 183 height 20
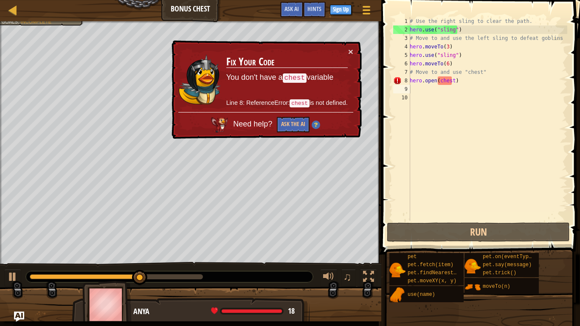
click at [347, 50] on td "Fix Your Code You don't have a chest variable Line 8: ReferenceError: chest is …" at bounding box center [287, 79] width 122 height 65
click at [349, 48] on button "×" at bounding box center [350, 51] width 5 height 9
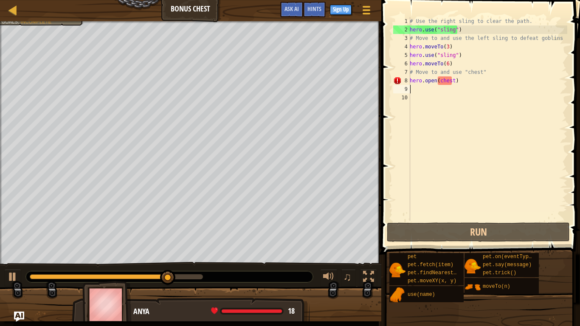
click at [445, 63] on div "# Use the right sling to clear the path. hero . use ( "sling" ) # Move to and u…" at bounding box center [487, 127] width 159 height 221
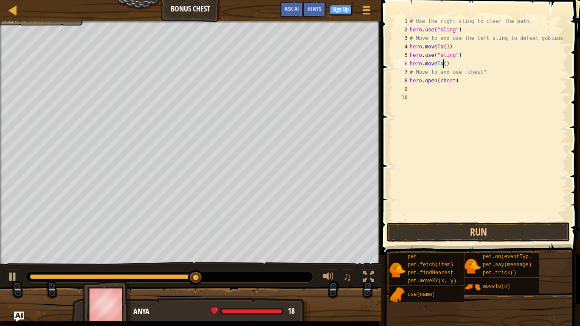
type textarea "hero.moveTo(4)"
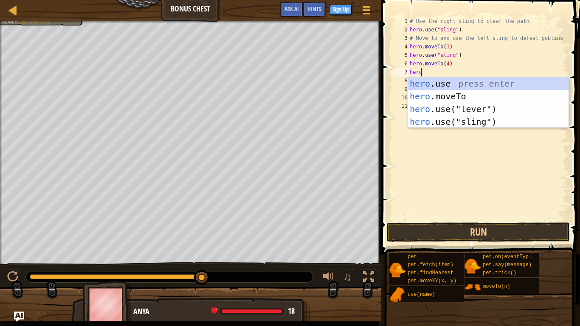
scroll to position [4, 0]
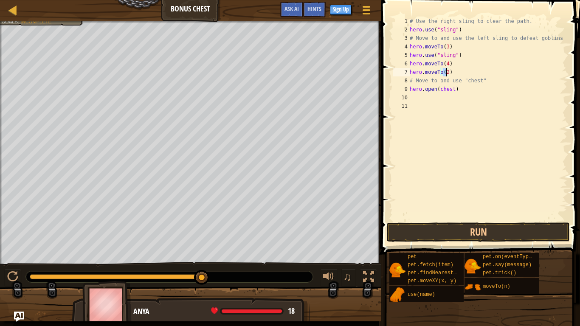
type textarea "hero.moveTo(5)"
click at [456, 98] on div "# Use the right sling to clear the path. hero . use ( "sling" ) # Move to and u…" at bounding box center [487, 127] width 159 height 221
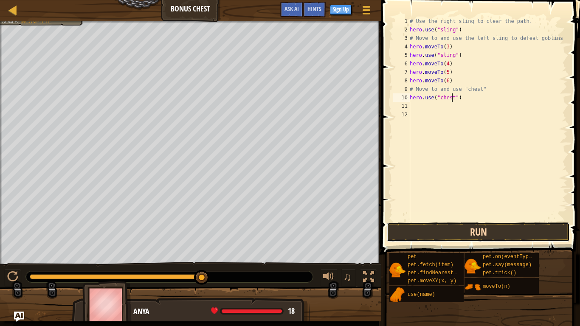
click at [464, 234] on button "Run" at bounding box center [478, 232] width 183 height 20
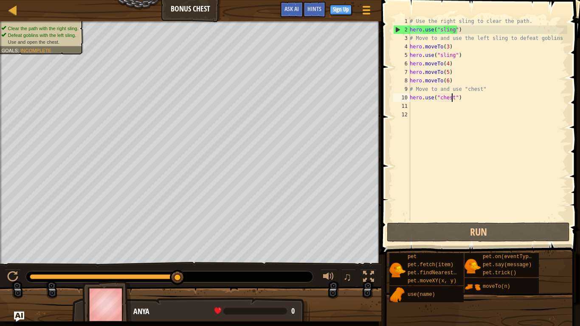
click at [459, 59] on div "# Use the right sling to clear the path. hero . use ( "sling" ) # Move to and u…" at bounding box center [487, 127] width 159 height 221
type textarea "hero.use("sling")"
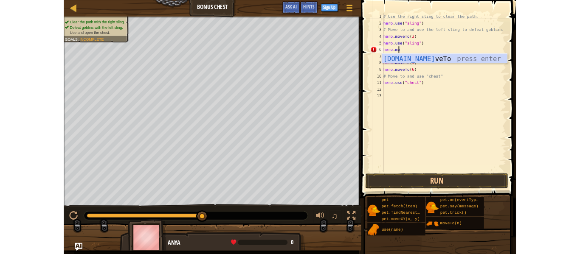
scroll to position [4, 1]
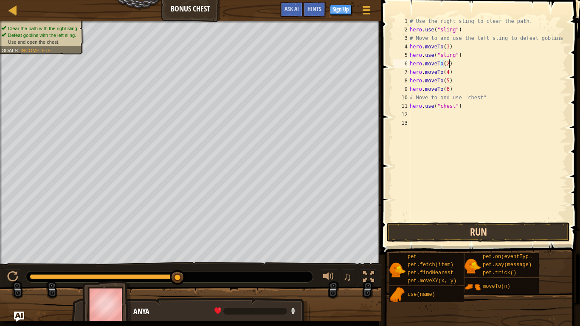
type textarea "hero.moveTo(2)"
click at [417, 231] on button "Run" at bounding box center [478, 232] width 183 height 20
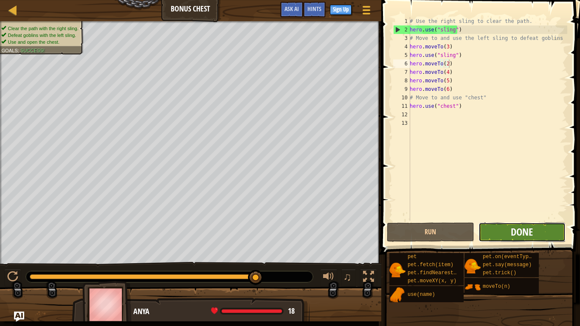
click at [526, 233] on span "Done" at bounding box center [522, 232] width 22 height 14
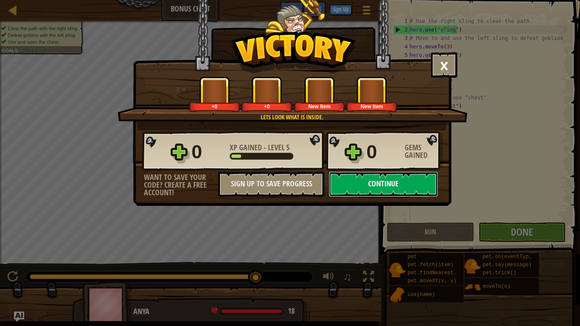
click at [400, 186] on button "Continue" at bounding box center [384, 184] width 110 height 25
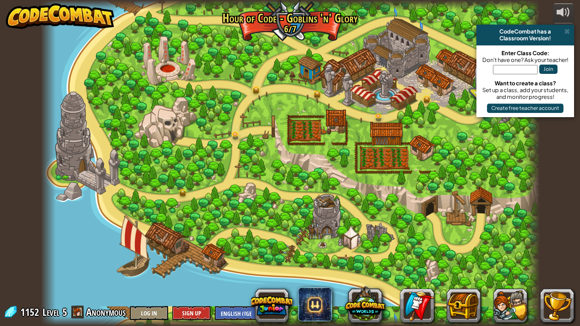
click at [472, 78] on div at bounding box center [290, 163] width 499 height 326
click at [566, 31] on span at bounding box center [567, 31] width 6 height 7
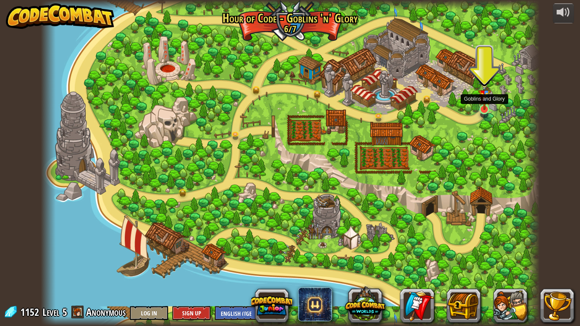
click at [487, 104] on img at bounding box center [484, 94] width 13 height 34
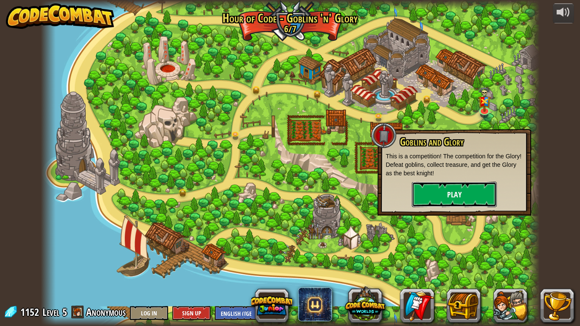
click at [472, 188] on button "Play" at bounding box center [454, 194] width 85 height 25
